Goal: Task Accomplishment & Management: Manage account settings

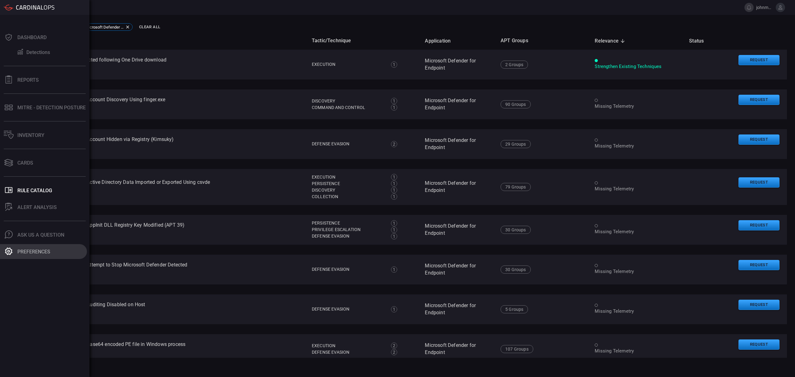
click at [9, 250] on icon at bounding box center [8, 250] width 7 height 7
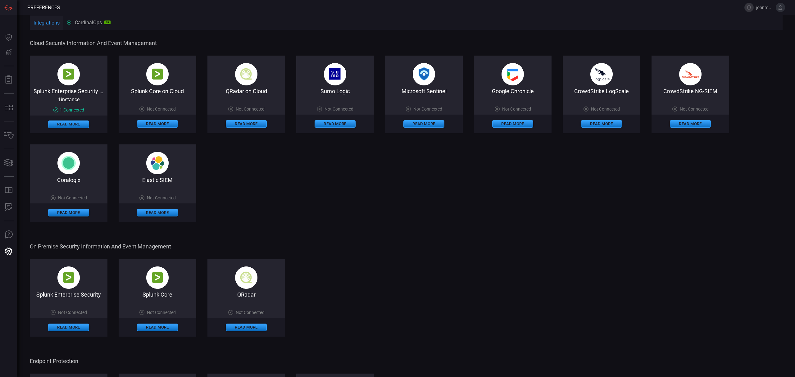
click at [89, 20] on div "CardinalOps SP" at bounding box center [88, 23] width 43 height 6
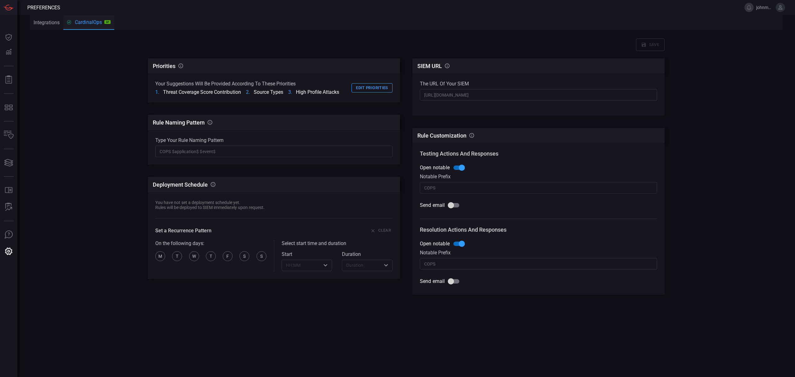
click at [47, 23] on button "Integrations" at bounding box center [47, 22] width 34 height 15
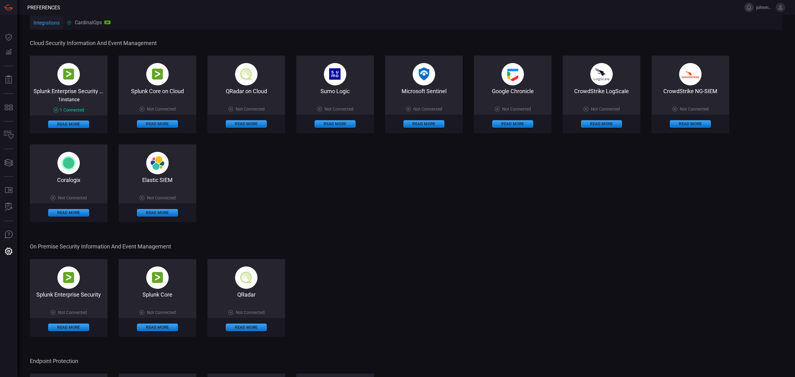
click at [752, 6] on button at bounding box center [748, 7] width 9 height 9
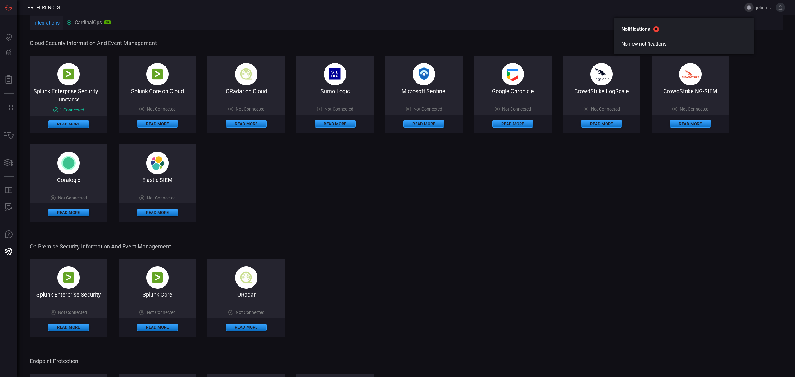
click at [766, 5] on span "johnmoore" at bounding box center [764, 7] width 17 height 5
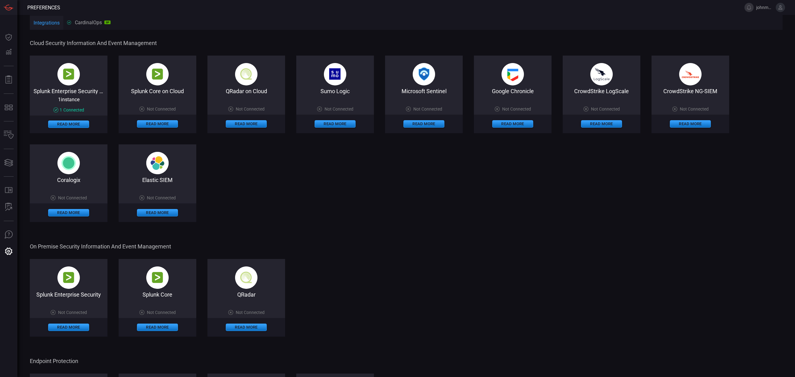
click at [761, 8] on span "johnmoore" at bounding box center [764, 7] width 17 height 5
click at [778, 9] on icon at bounding box center [781, 8] width 6 height 6
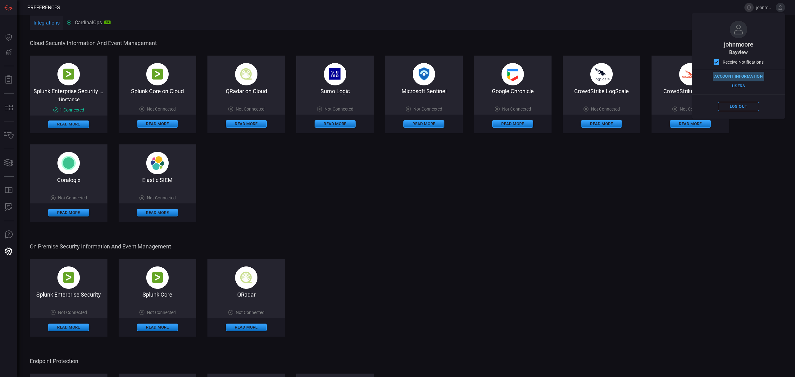
click at [745, 74] on button "Account Information" at bounding box center [739, 77] width 52 height 10
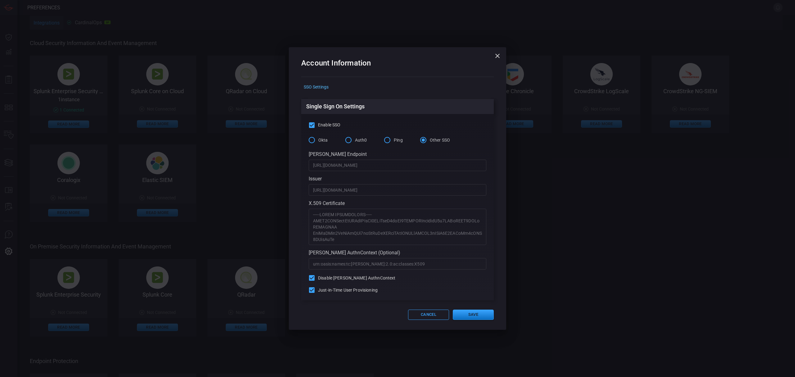
click at [379, 166] on input "[URL][DOMAIN_NAME]" at bounding box center [398, 165] width 178 height 11
click at [379, 165] on input "[URL][DOMAIN_NAME]" at bounding box center [398, 165] width 178 height 11
click at [497, 57] on icon "button" at bounding box center [497, 55] width 7 height 7
